Goal: Task Accomplishment & Management: Manage account settings

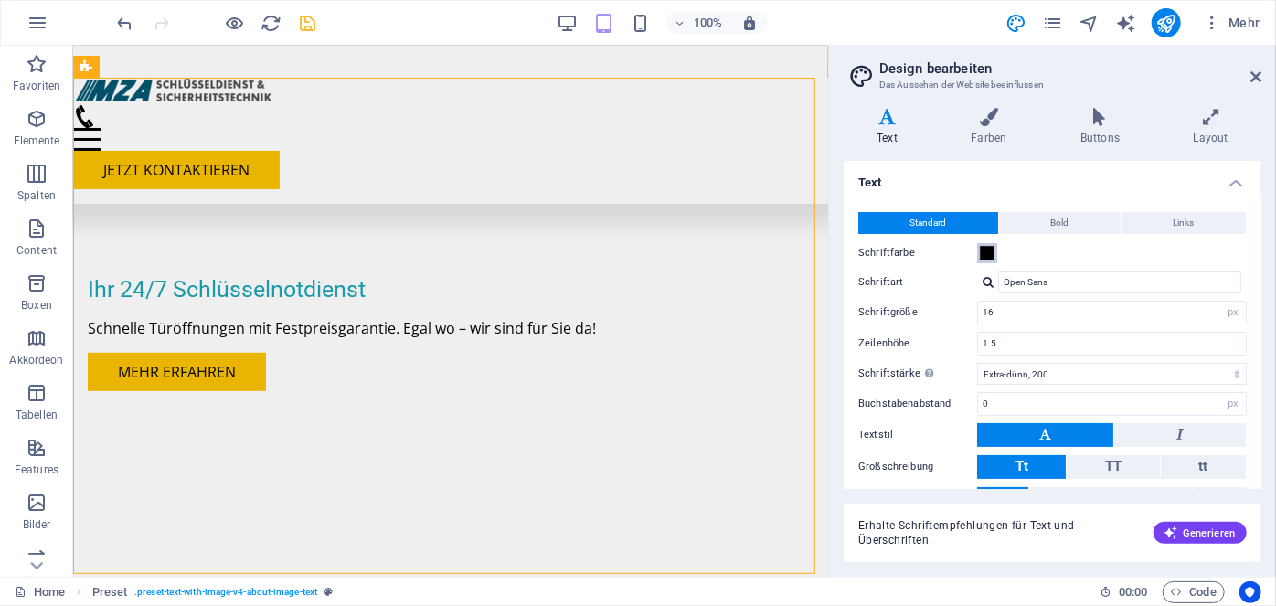
click at [987, 252] on span at bounding box center [987, 253] width 15 height 15
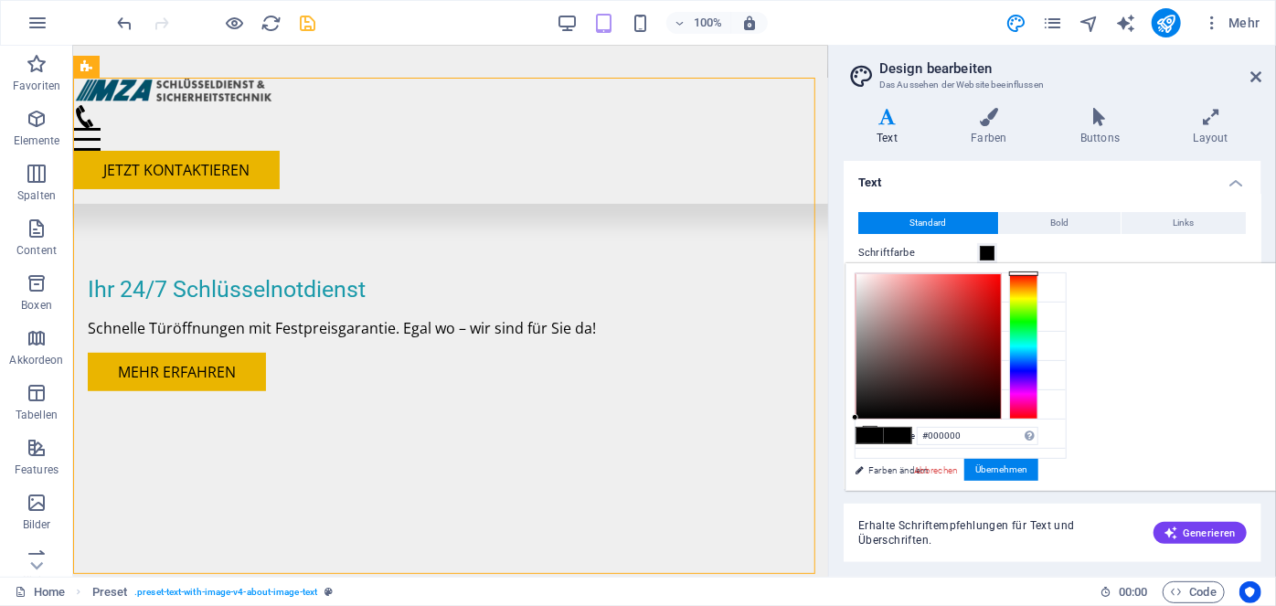
click at [987, 252] on span at bounding box center [987, 253] width 15 height 15
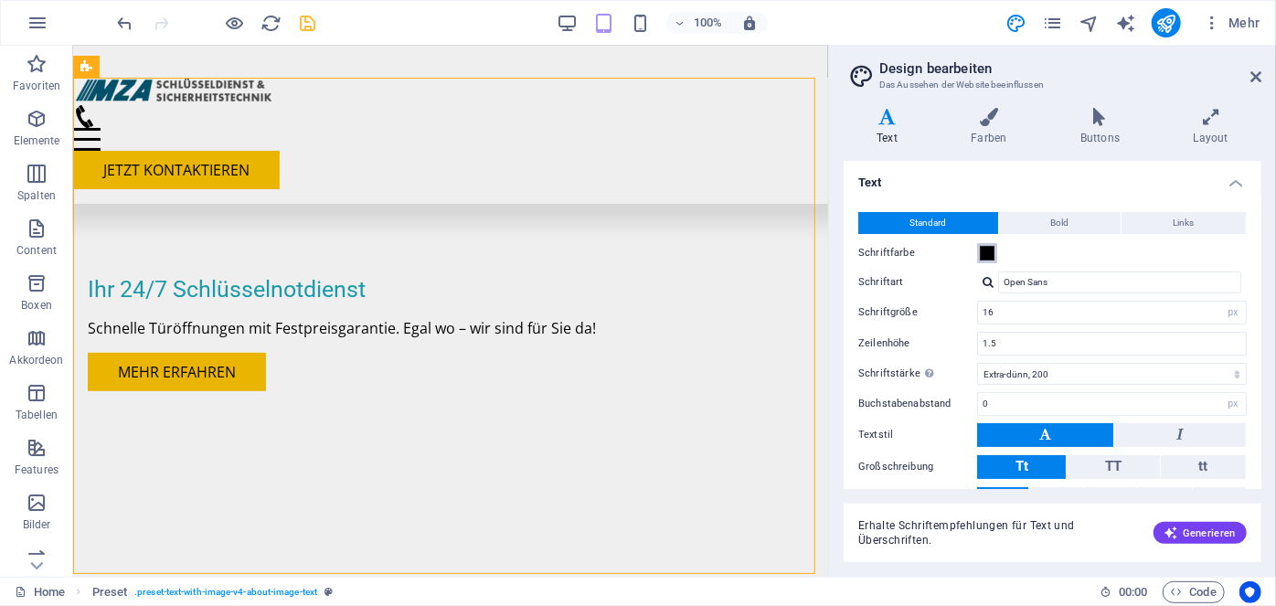
click at [987, 252] on span at bounding box center [987, 253] width 15 height 15
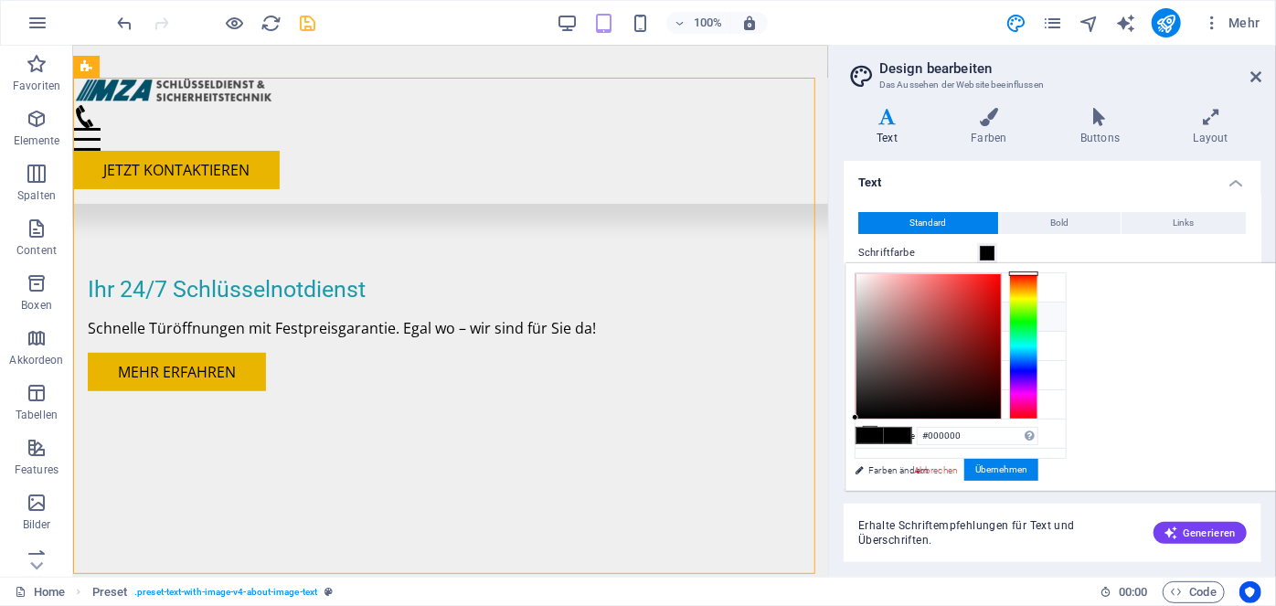
click at [866, 313] on icon at bounding box center [870, 316] width 13 height 13
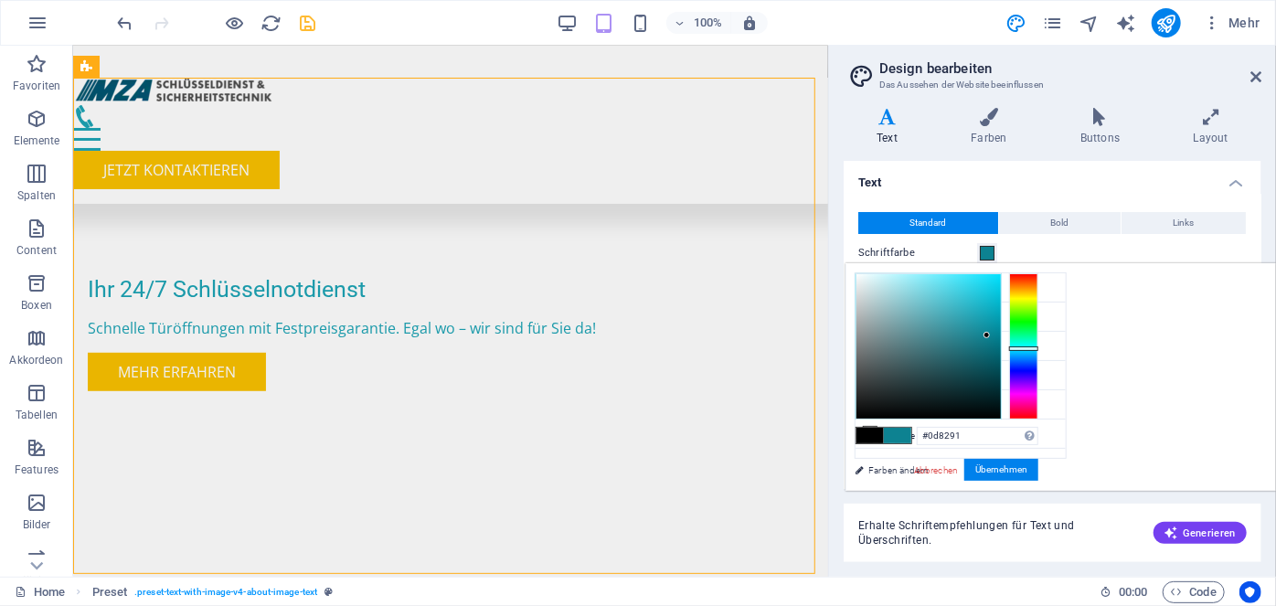
click at [1001, 335] on div at bounding box center [929, 346] width 144 height 144
click at [985, 251] on span at bounding box center [987, 253] width 15 height 15
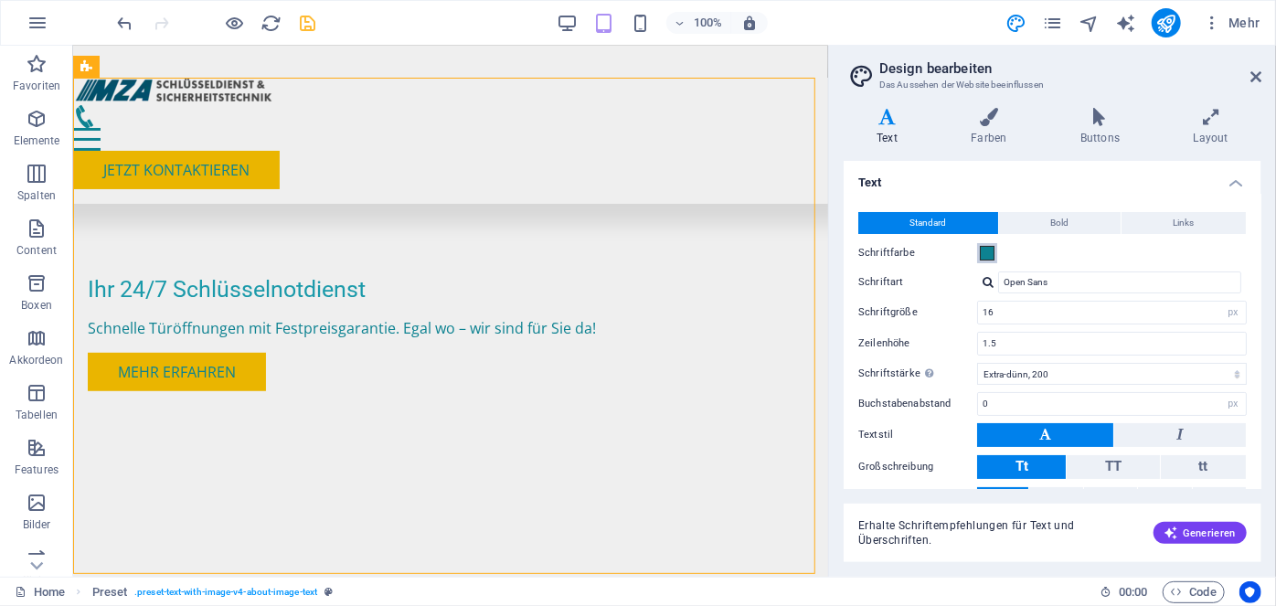
click at [987, 255] on span at bounding box center [987, 253] width 15 height 15
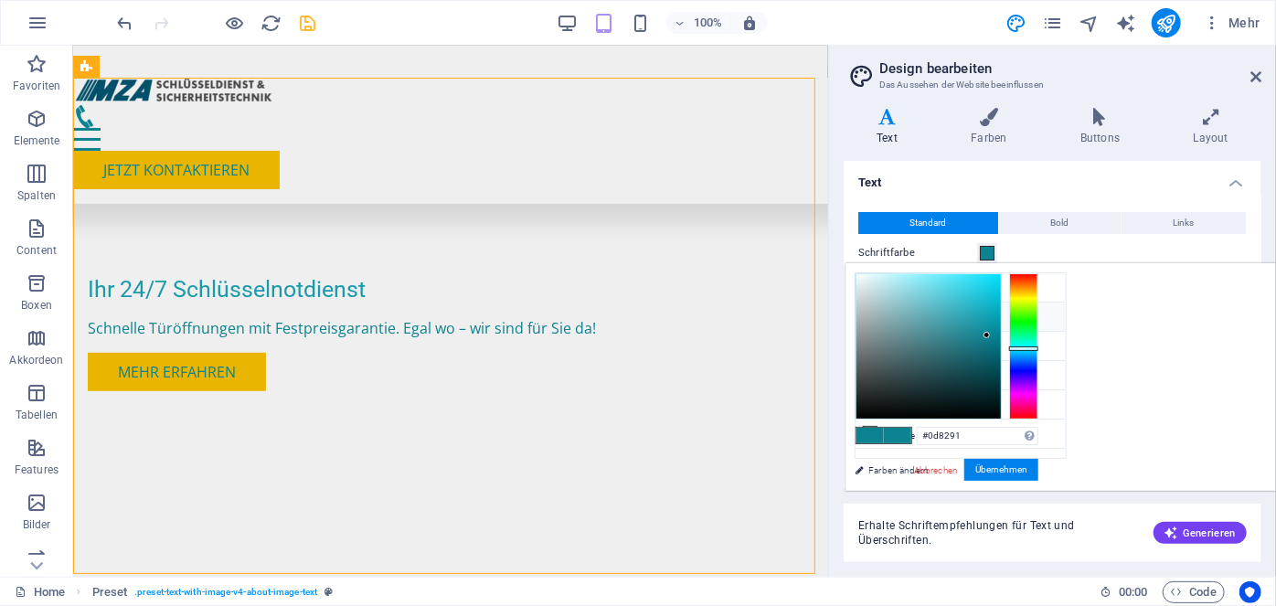
click at [863, 313] on span at bounding box center [870, 316] width 15 height 15
click at [1001, 366] on div at bounding box center [929, 346] width 144 height 144
click at [1001, 409] on div at bounding box center [929, 346] width 144 height 144
type input "#000c0d"
click at [999, 410] on div at bounding box center [996, 410] width 6 height 6
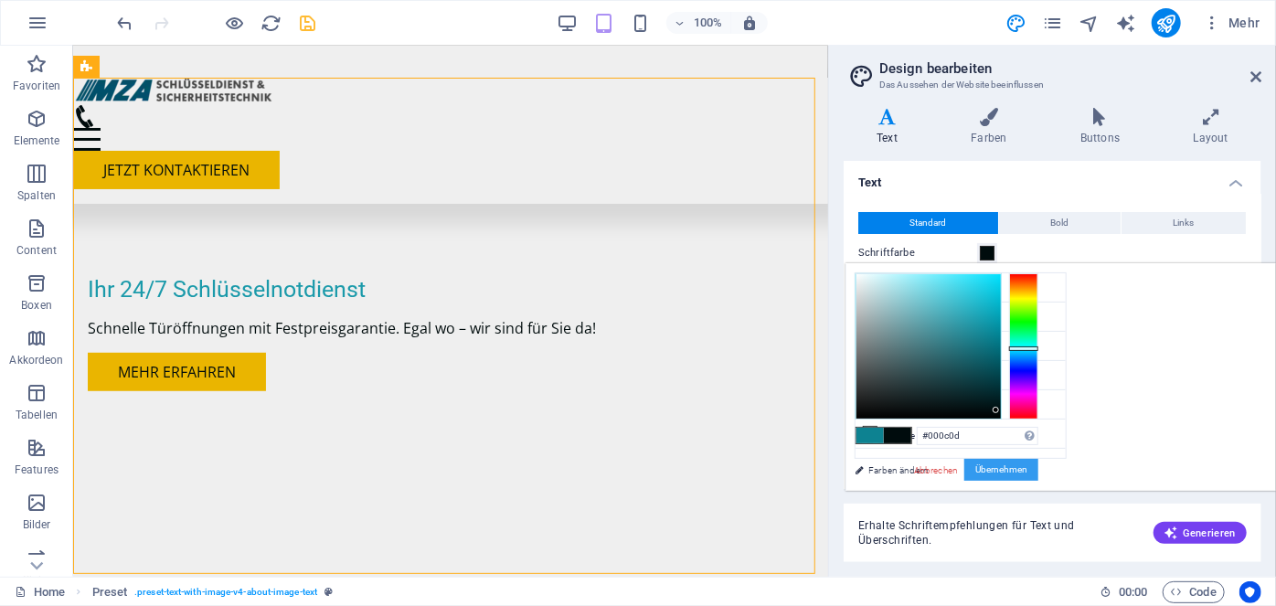
click at [1039, 464] on button "Übernehmen" at bounding box center [1002, 470] width 74 height 22
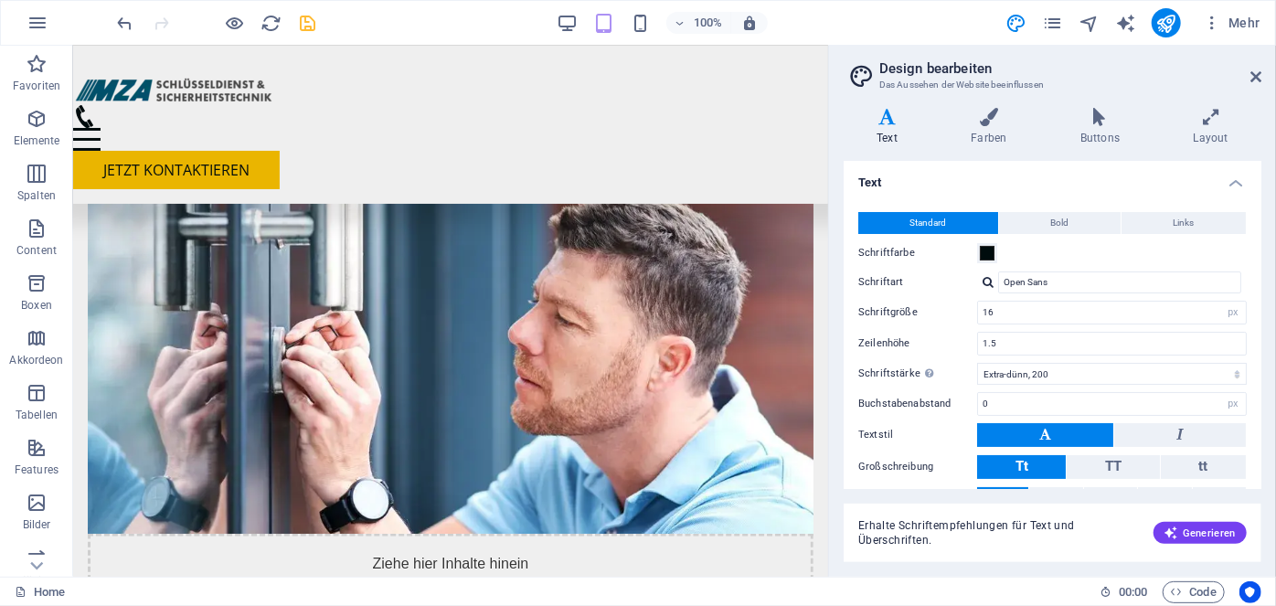
scroll to position [881, 0]
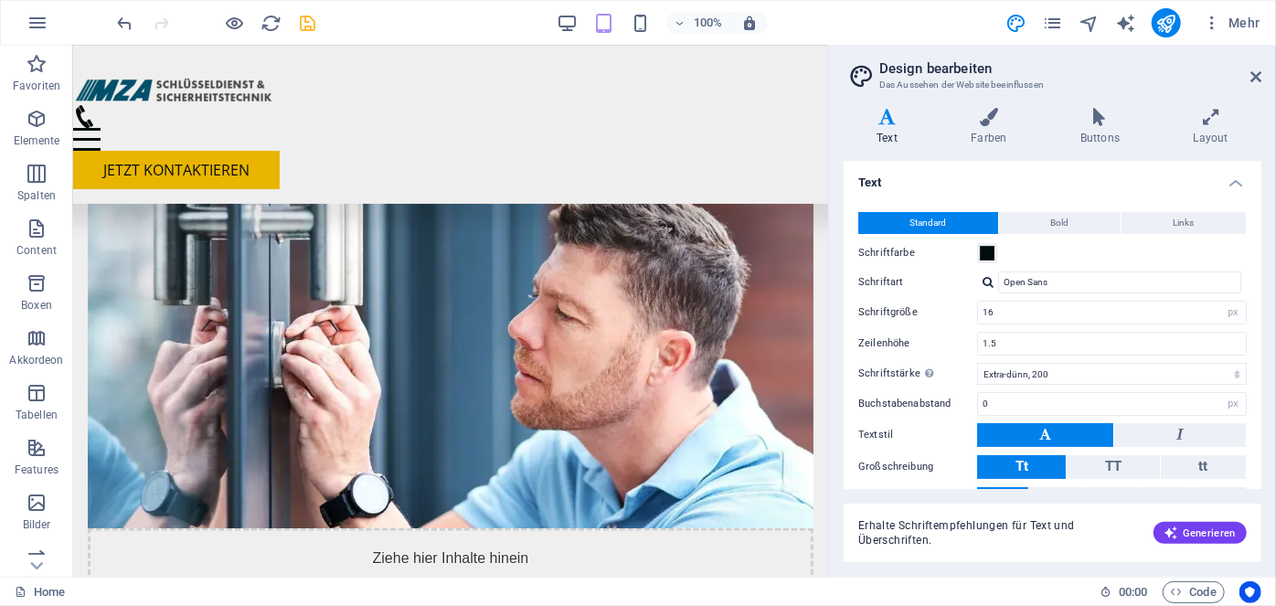
drag, startPoint x: 823, startPoint y: 148, endPoint x: 911, endPoint y: 251, distance: 135.6
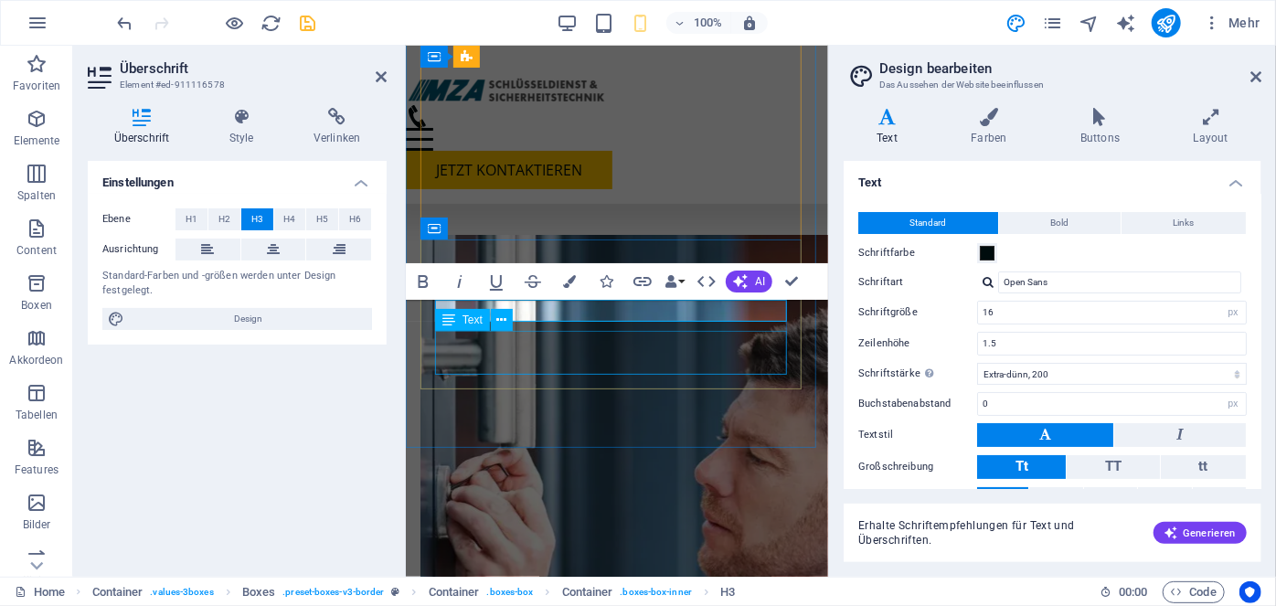
scroll to position [1410, 0]
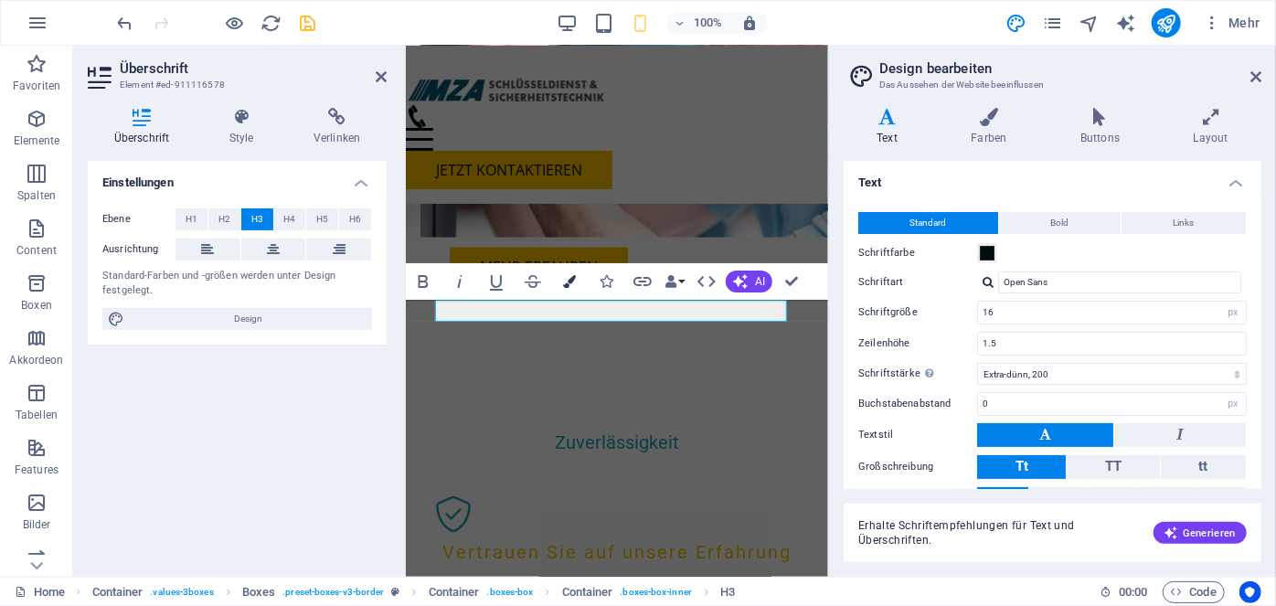
click at [565, 283] on icon "button" at bounding box center [569, 281] width 13 height 13
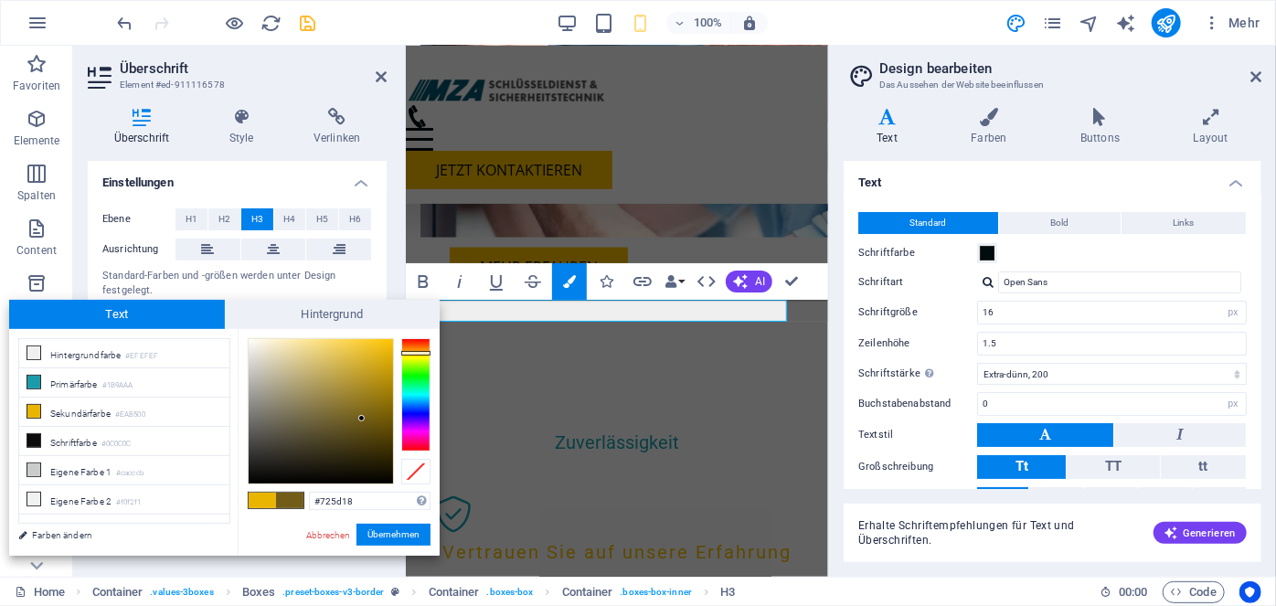
click at [362, 419] on div at bounding box center [321, 411] width 144 height 144
click at [420, 391] on div at bounding box center [415, 394] width 29 height 113
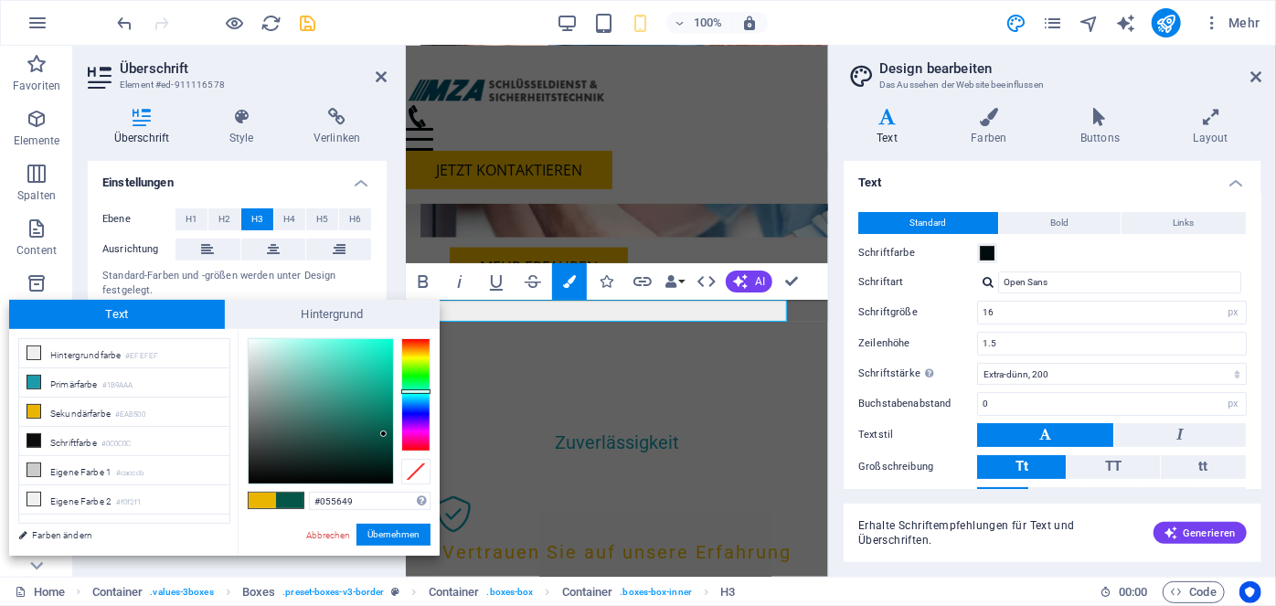
click at [384, 434] on div at bounding box center [321, 411] width 144 height 144
click at [382, 434] on div at bounding box center [382, 436] width 6 height 6
click at [382, 434] on div at bounding box center [382, 434] width 6 height 6
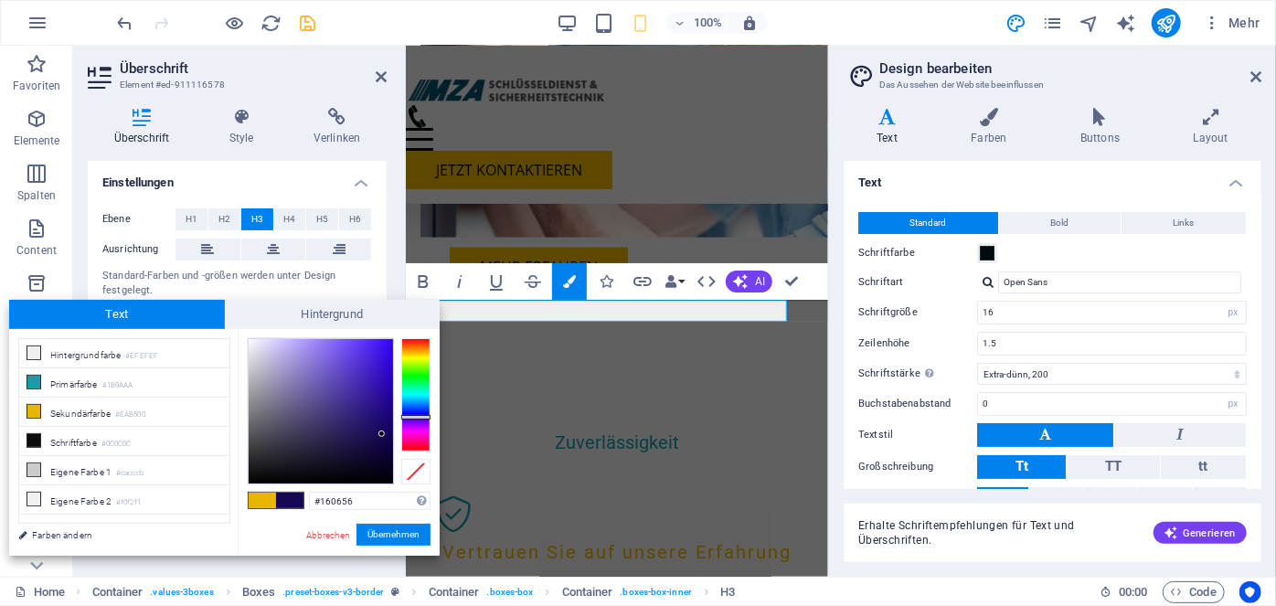
click at [411, 417] on div at bounding box center [415, 394] width 29 height 113
click at [372, 407] on div at bounding box center [321, 411] width 144 height 144
type input "#2c1292"
click at [375, 400] on div at bounding box center [374, 400] width 6 height 6
click at [386, 545] on button "Übernehmen" at bounding box center [394, 535] width 74 height 22
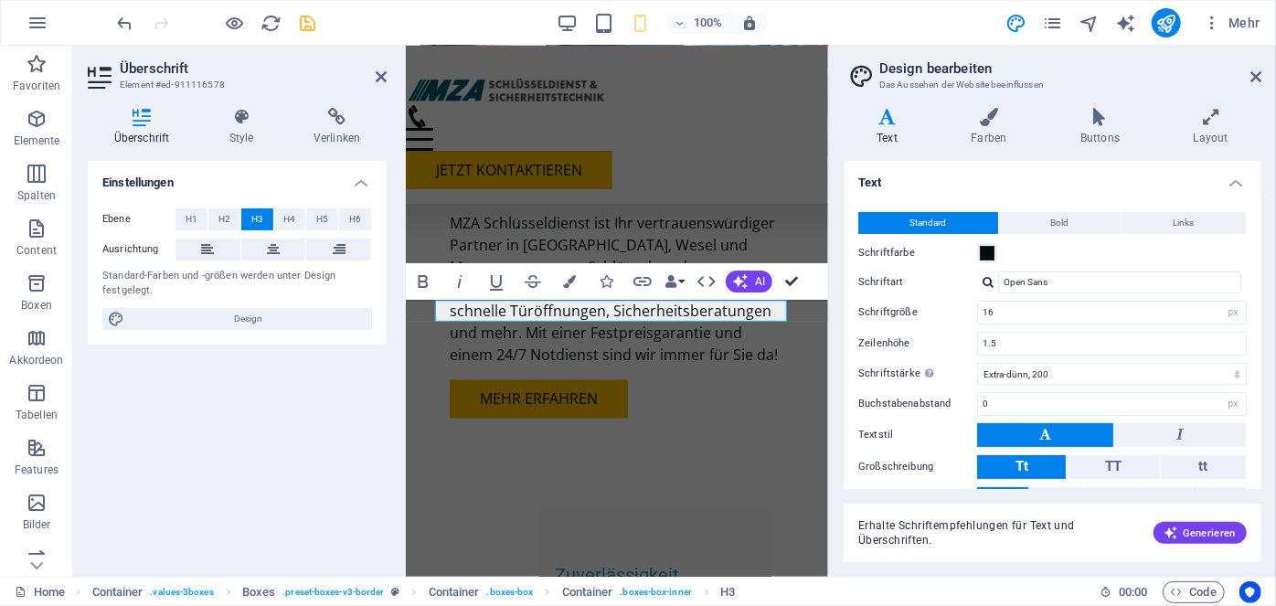
scroll to position [927, 0]
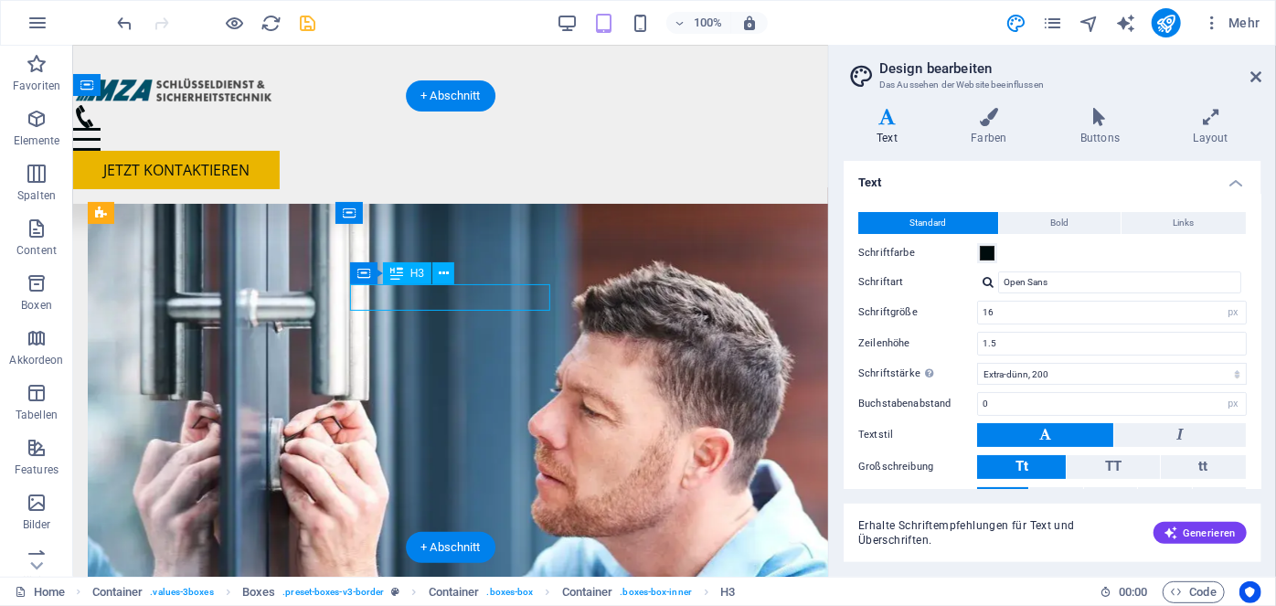
scroll to position [976, 0]
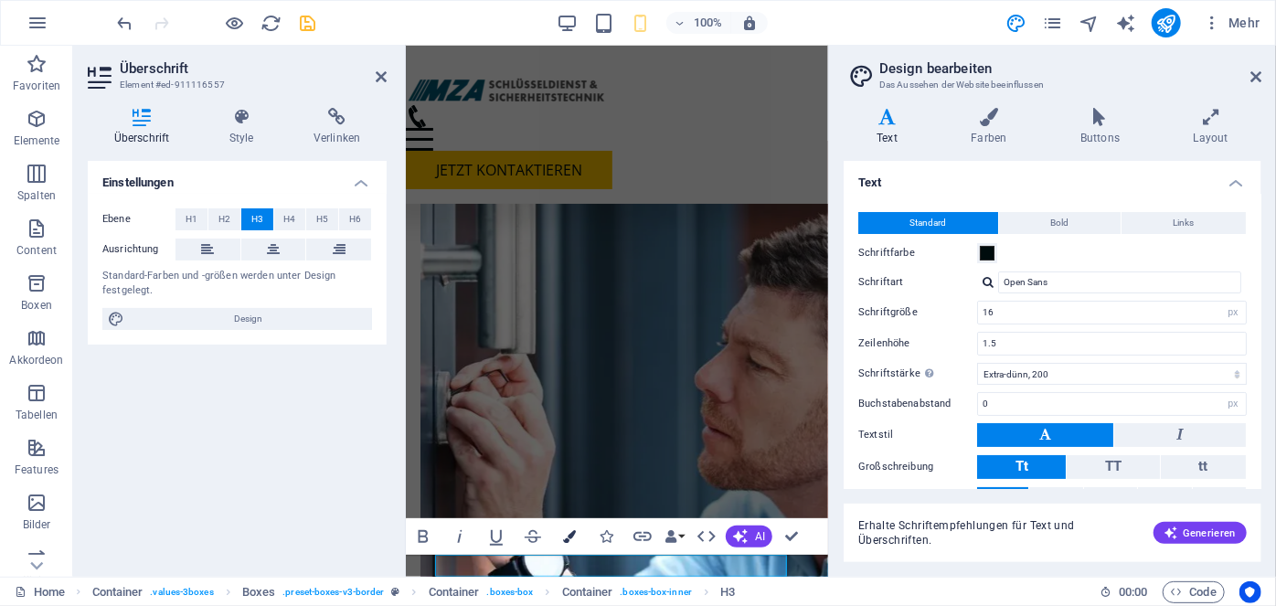
click at [561, 527] on button "Farben" at bounding box center [569, 536] width 35 height 37
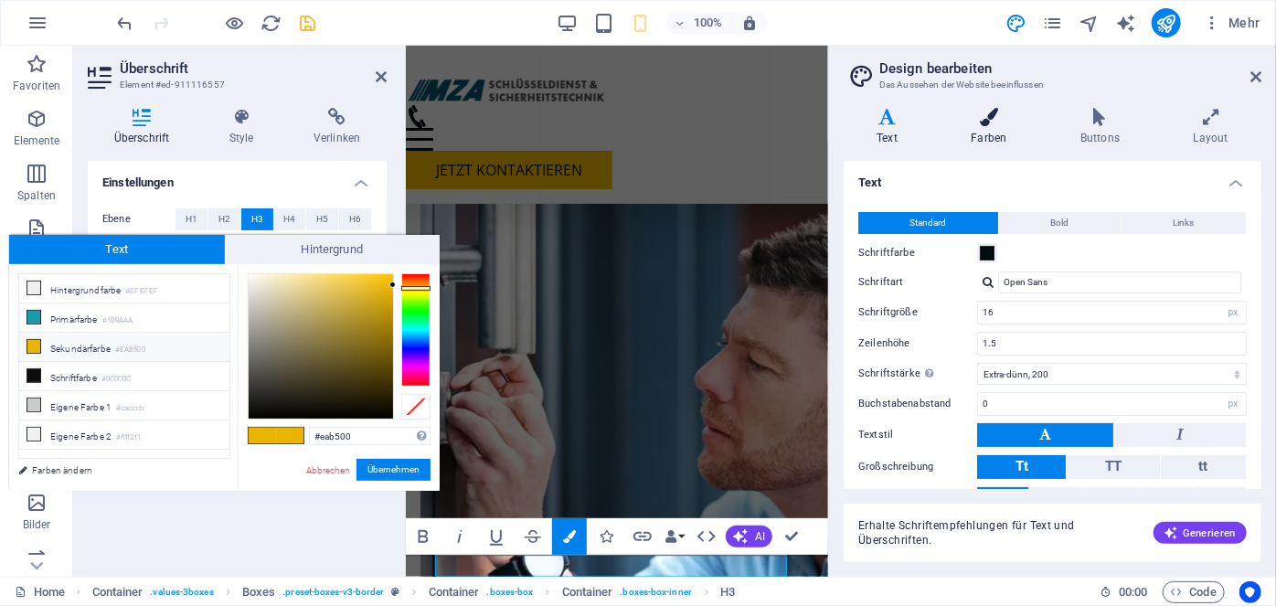
click at [987, 120] on icon at bounding box center [989, 117] width 102 height 18
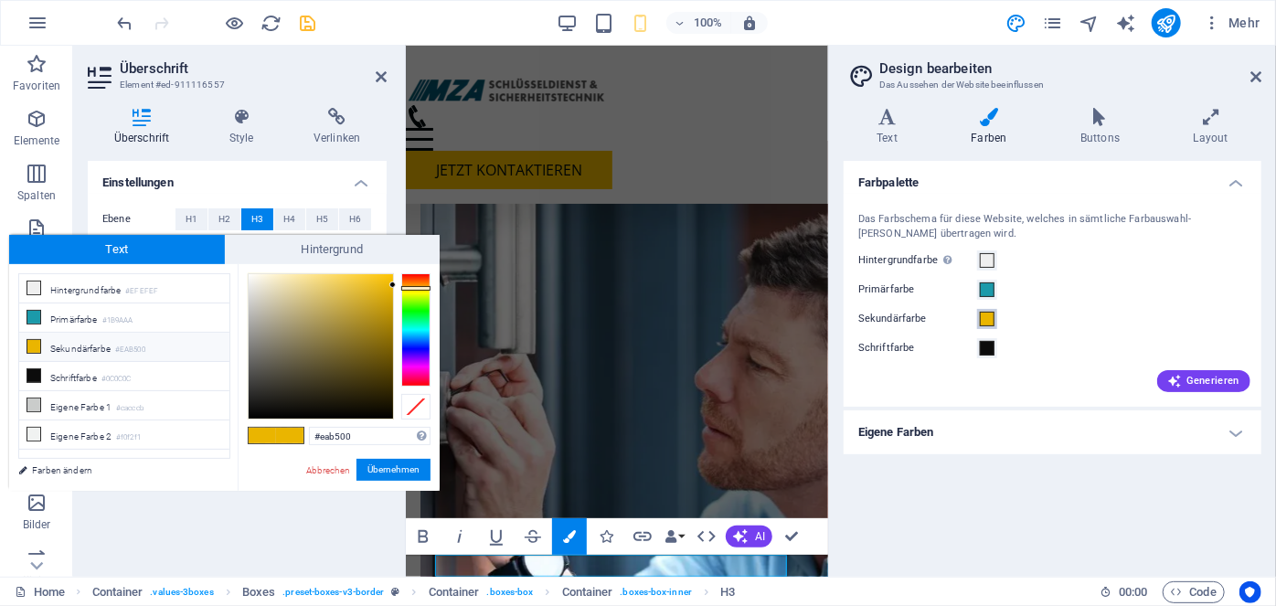
click at [982, 312] on span at bounding box center [987, 319] width 15 height 15
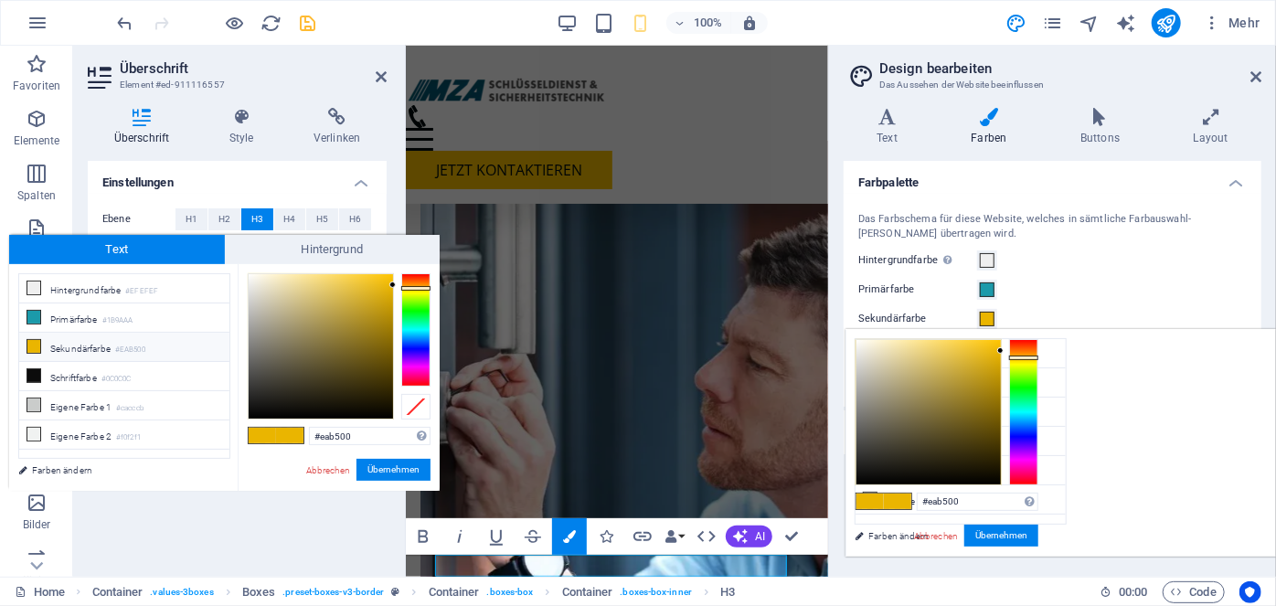
type input "#544a2a"
click at [1001, 435] on div at bounding box center [929, 412] width 144 height 144
type input "#544a2a"
click at [1039, 435] on div at bounding box center [1023, 412] width 29 height 146
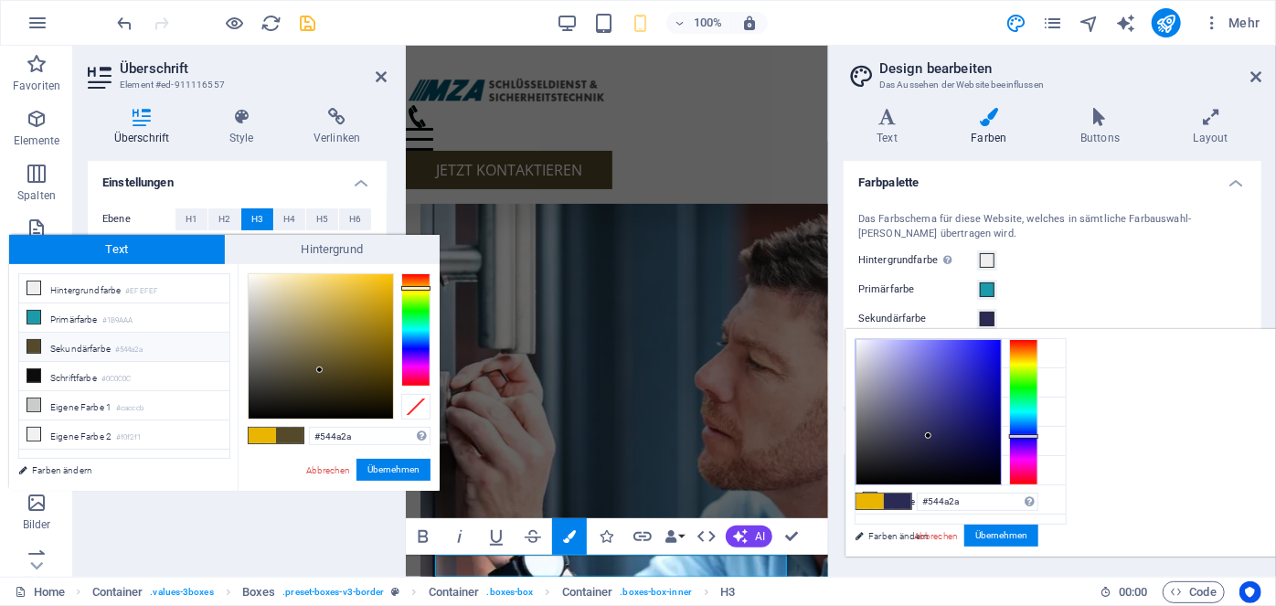
type input "#2b2a54"
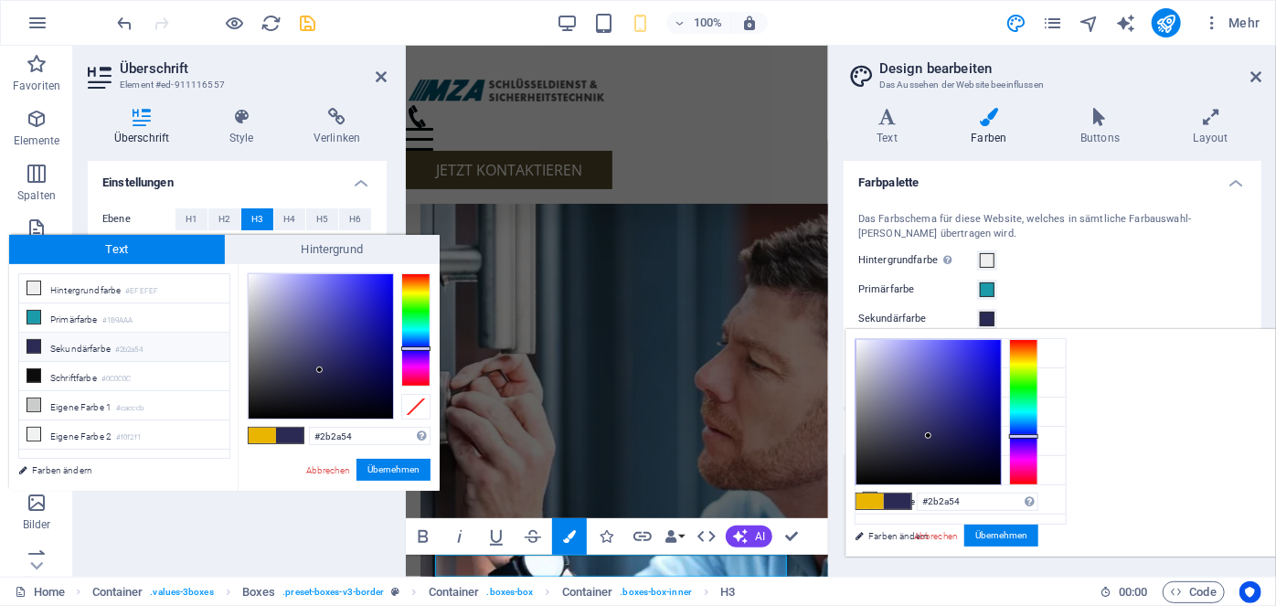
click at [1039, 407] on div at bounding box center [947, 412] width 183 height 146
type input "#0d0a8b"
click at [1001, 404] on div at bounding box center [929, 412] width 144 height 144
type input "#0d0a8b"
